Goal: Obtain resource: Obtain resource

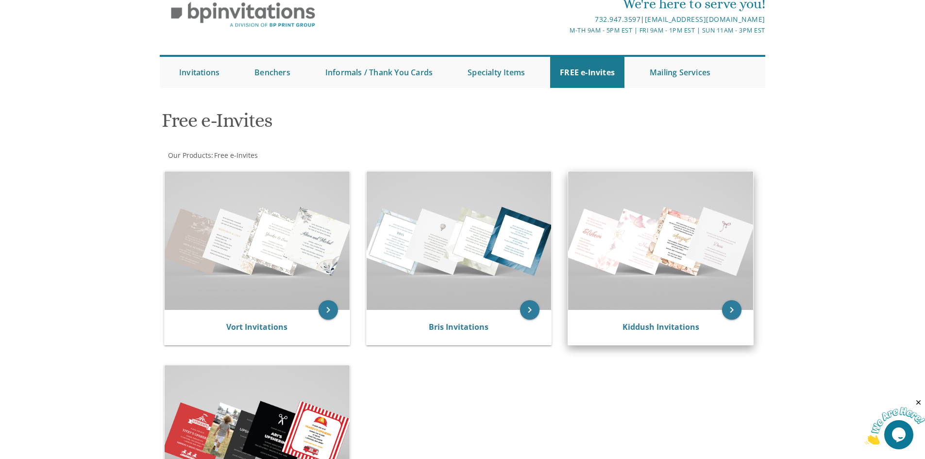
scroll to position [97, 0]
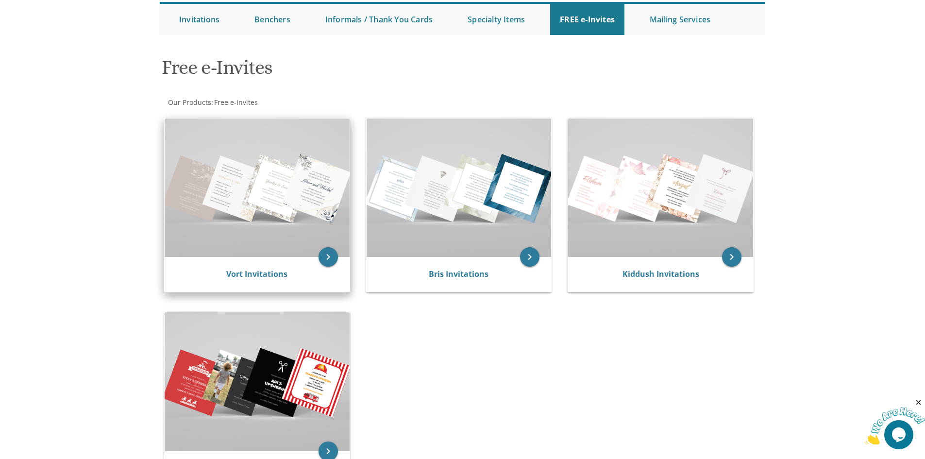
click at [304, 203] on img at bounding box center [257, 187] width 185 height 138
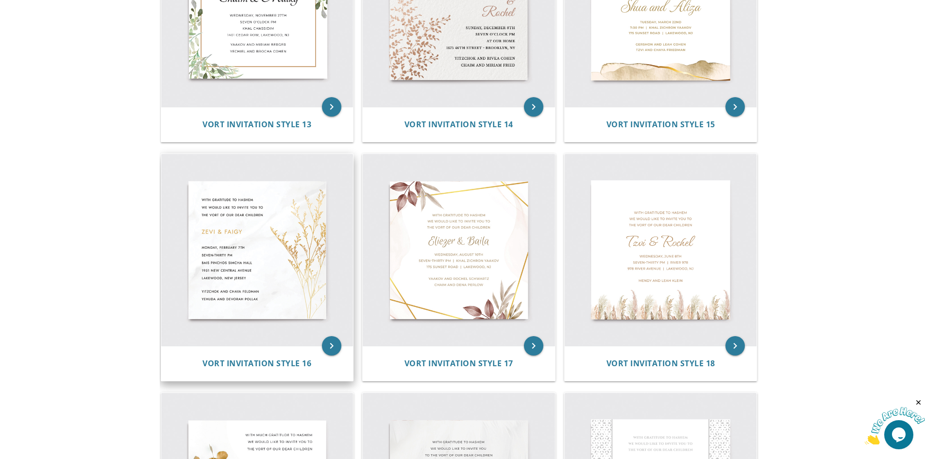
scroll to position [1262, 0]
click at [250, 267] on img at bounding box center [257, 249] width 192 height 192
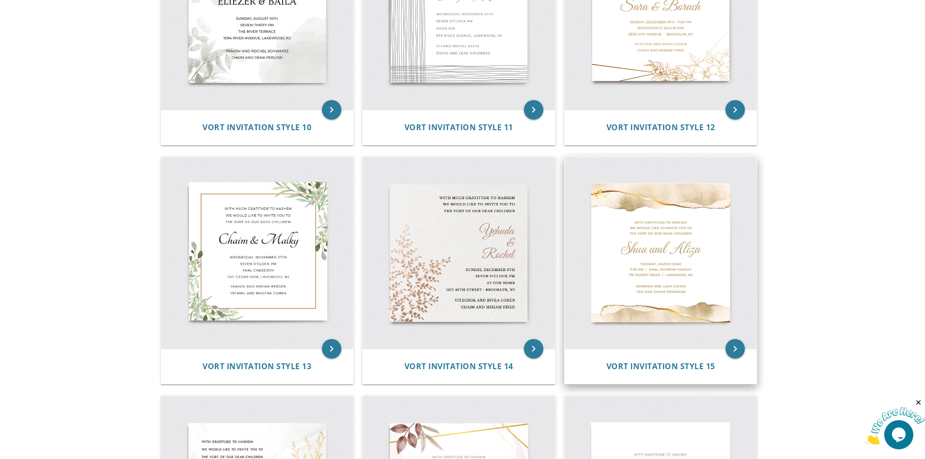
scroll to position [874, 0]
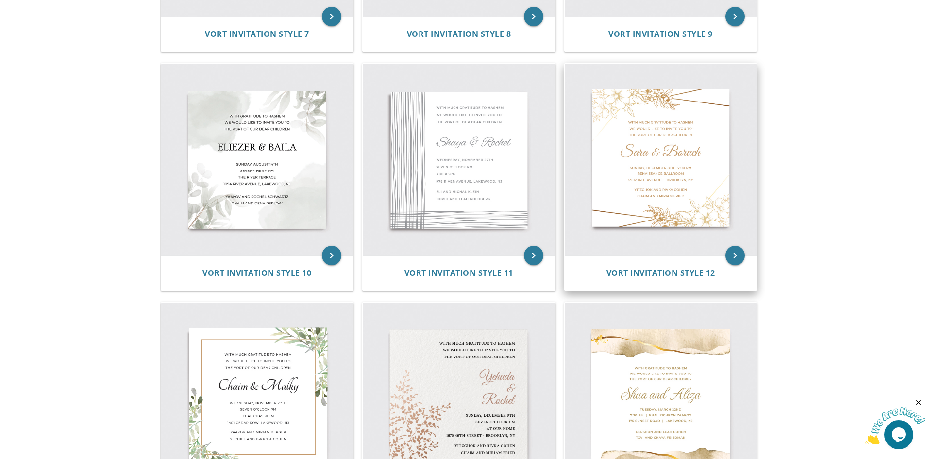
drag, startPoint x: 680, startPoint y: 165, endPoint x: 678, endPoint y: 174, distance: 9.0
click at [680, 165] on img at bounding box center [661, 160] width 192 height 192
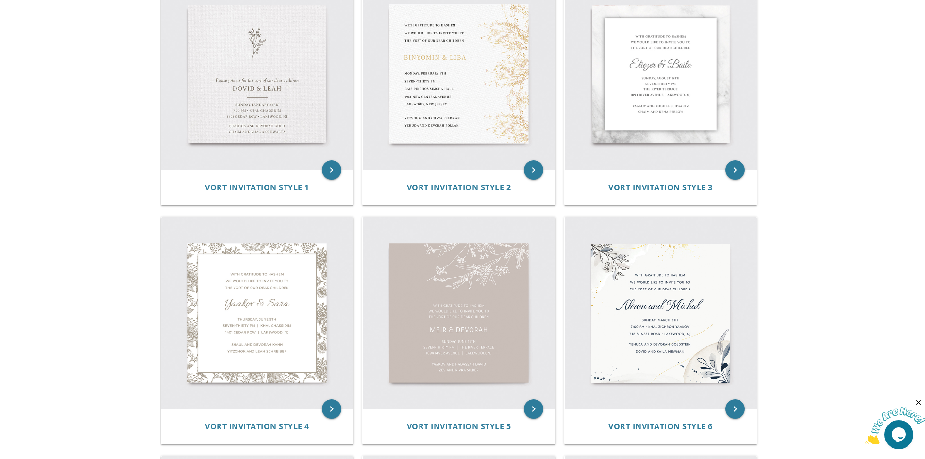
scroll to position [49, 0]
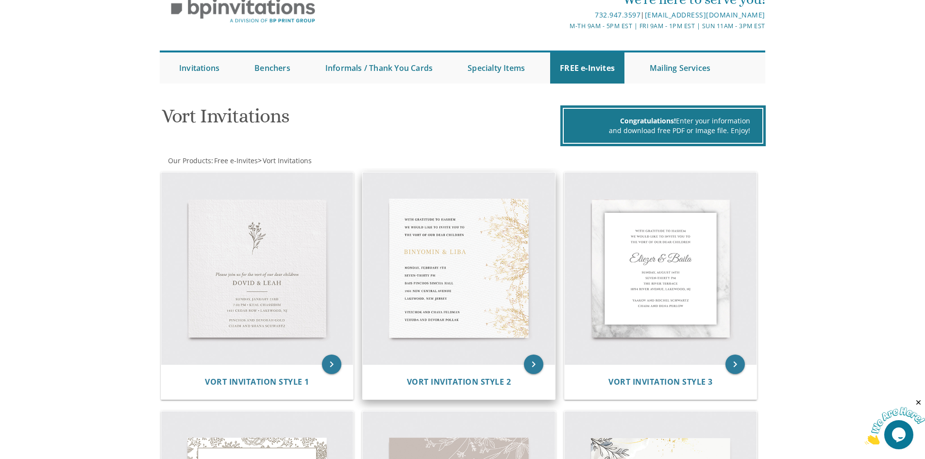
click at [493, 269] on img at bounding box center [459, 268] width 192 height 192
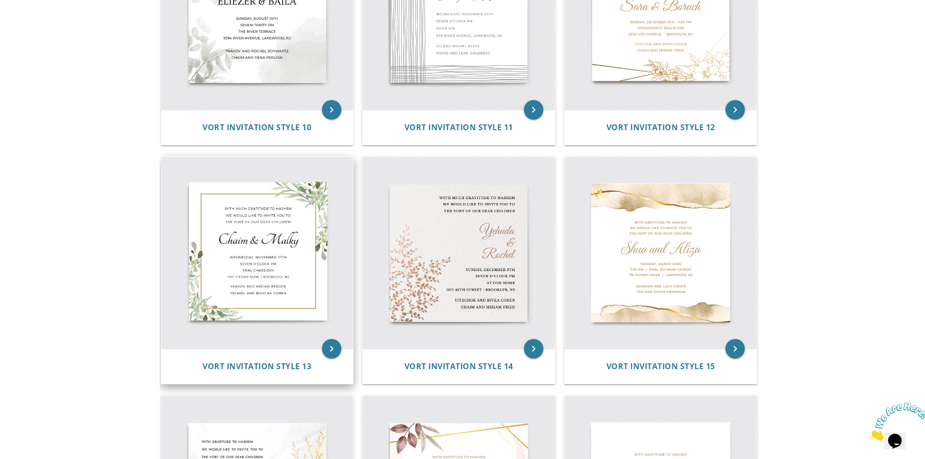
scroll to position [1359, 0]
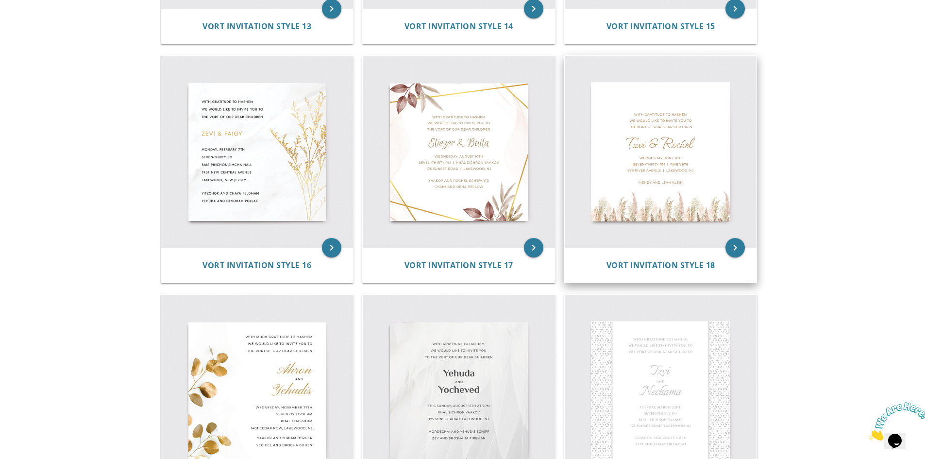
click at [705, 140] on img at bounding box center [661, 152] width 192 height 192
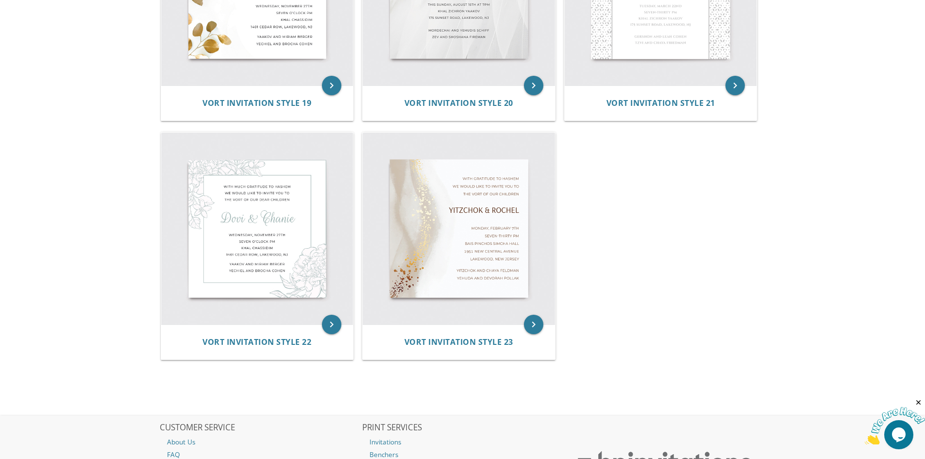
scroll to position [1868, 0]
